Goal: Task Accomplishment & Management: Manage account settings

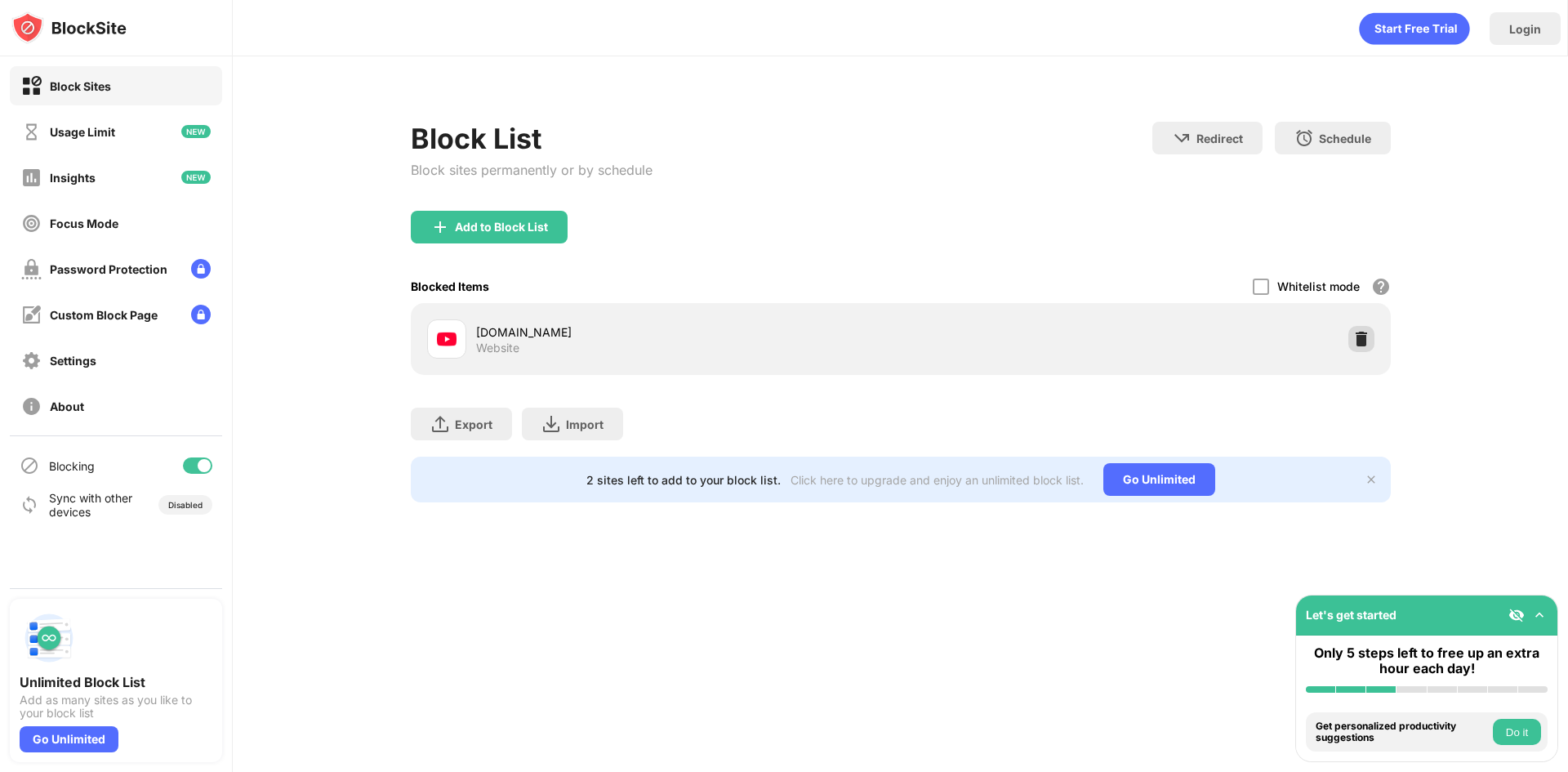
click at [1347, 349] on div "youtube.com Website" at bounding box center [901, 339] width 961 height 52
click at [1357, 343] on img at bounding box center [1361, 339] width 16 height 16
